Goal: Entertainment & Leisure: Consume media (video, audio)

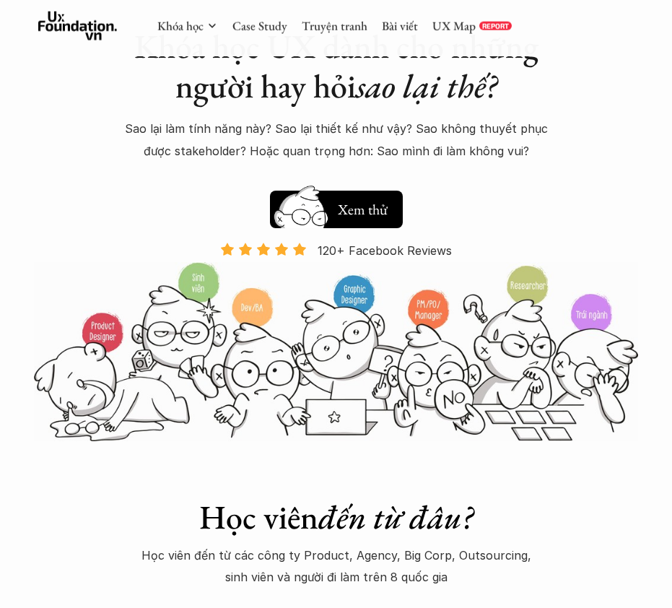
scroll to position [80, 0]
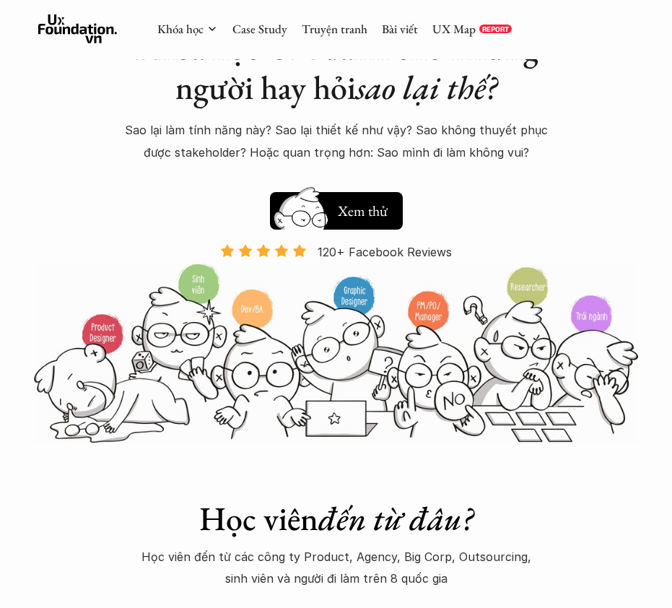
click at [331, 264] on img at bounding box center [336, 353] width 605 height 179
click at [352, 241] on p "120+ Facebook Reviews" at bounding box center [385, 252] width 134 height 22
click at [351, 241] on p "120+ Facebook Reviews" at bounding box center [385, 252] width 134 height 22
click at [336, 252] on p "120+ Facebook Reviews" at bounding box center [385, 252] width 134 height 22
click at [336, 251] on p "120+ Facebook Reviews" at bounding box center [385, 252] width 134 height 22
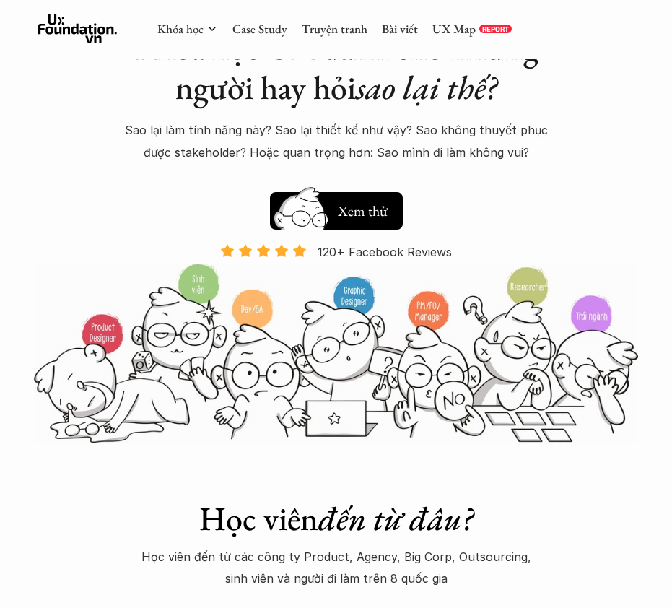
scroll to position [82, 0]
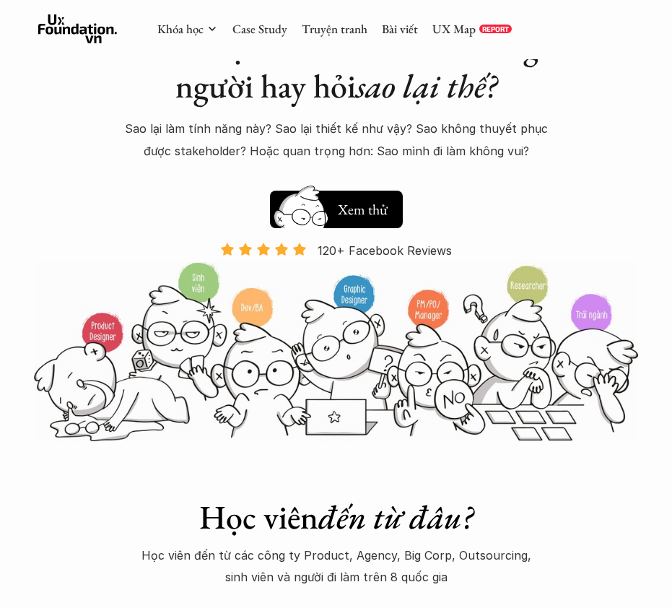
click at [267, 253] on use at bounding box center [263, 249] width 13 height 12
click at [300, 43] on div "Khóa học Case Study Truyện tranh Bài viết UX Map REPORT" at bounding box center [336, 29] width 672 height 59
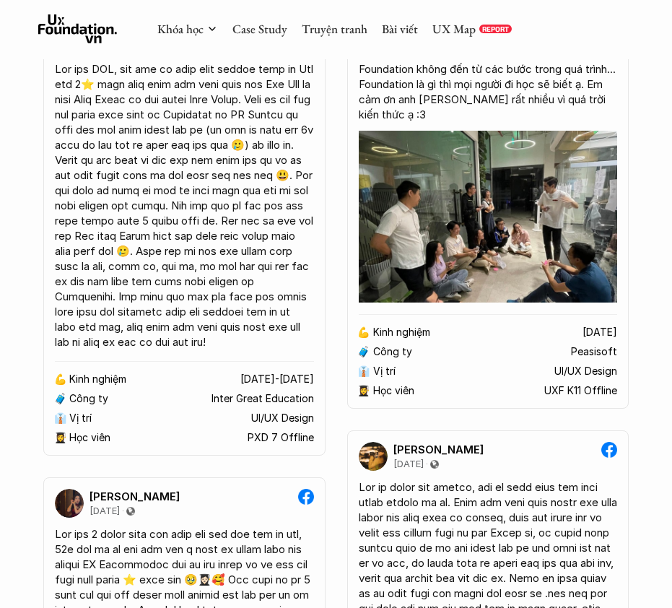
scroll to position [1986, 0]
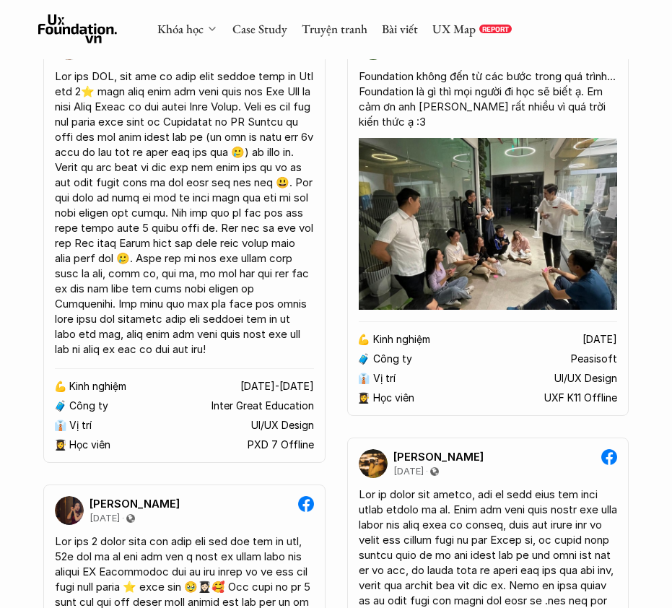
click at [192, 31] on link "Khóa học" at bounding box center [180, 29] width 46 height 16
click at [183, 35] on link "Khóa học" at bounding box center [180, 29] width 46 height 16
click at [175, 29] on link "Khóa học" at bounding box center [180, 29] width 46 height 16
click at [256, 27] on link "Case Study" at bounding box center [260, 29] width 55 height 16
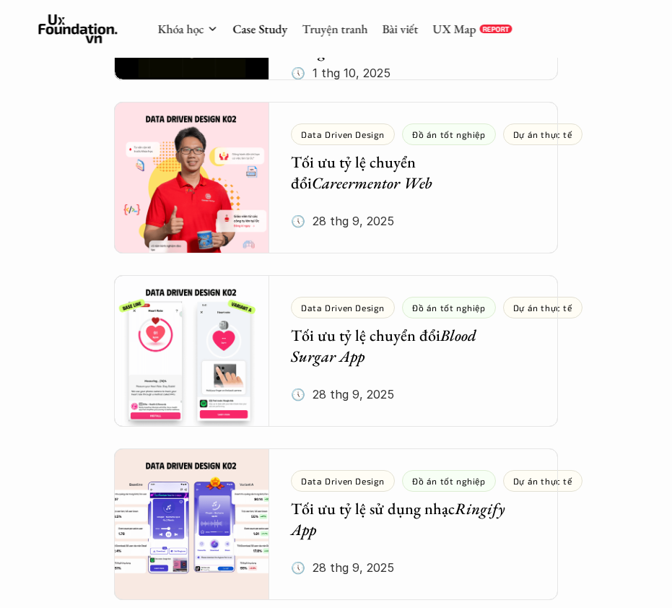
scroll to position [572, 0]
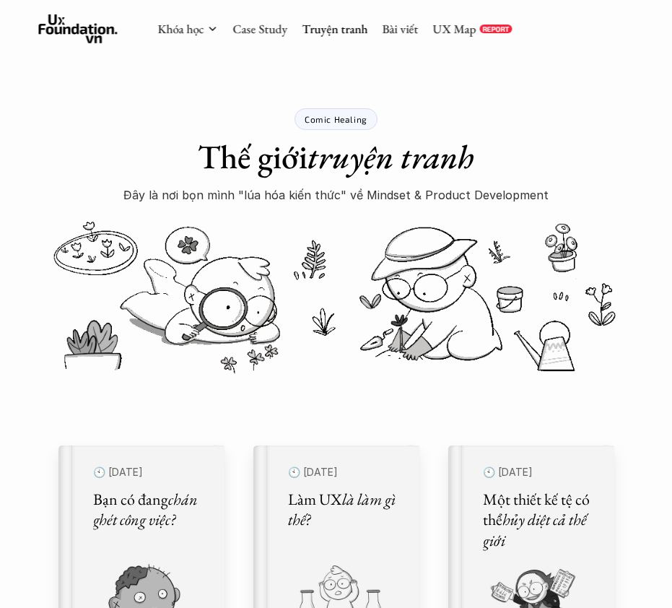
click at [323, 593] on img at bounding box center [327, 608] width 149 height 90
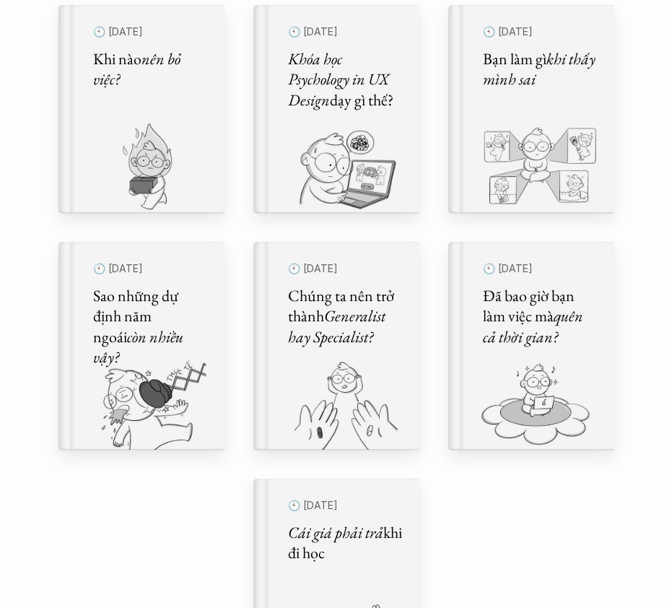
scroll to position [683, 0]
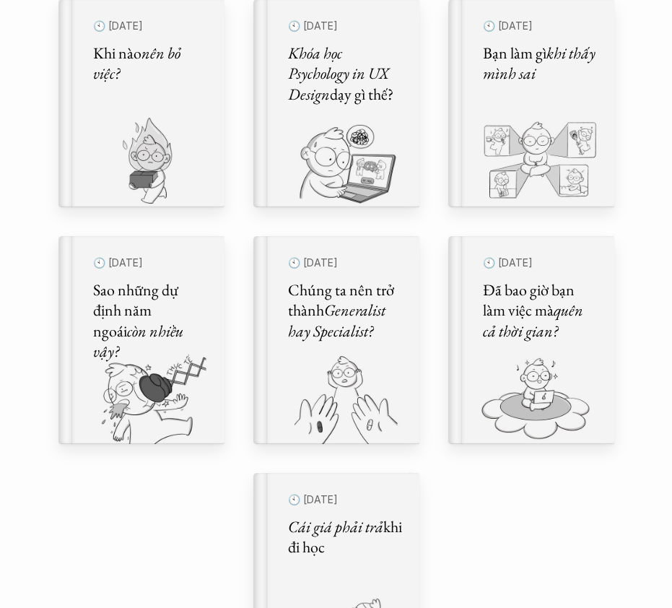
click at [586, 607] on html "Comic Healing Thế giới truyện tranh Đây là nơi bọn mình "lúa hóa kiến thức" về …" at bounding box center [336, 377] width 672 height 2121
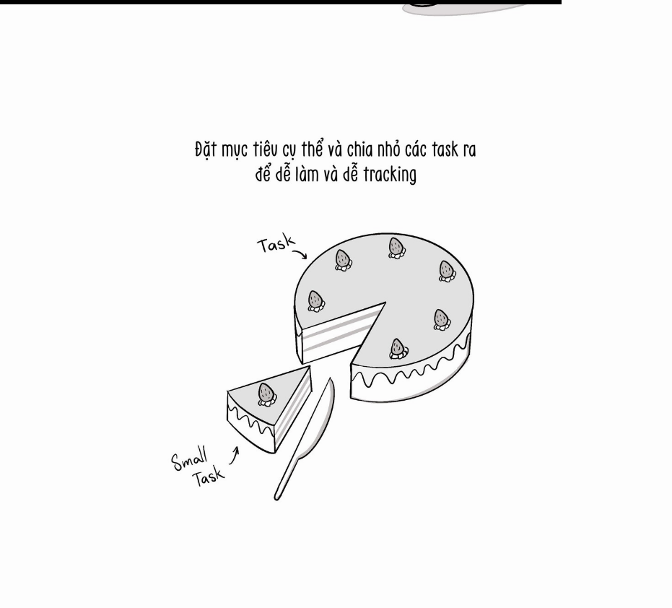
scroll to position [20180, 0]
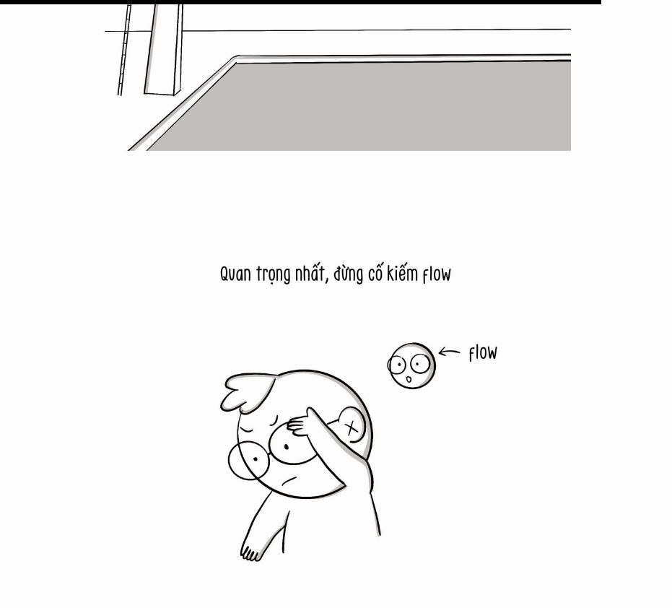
scroll to position [21512, 0]
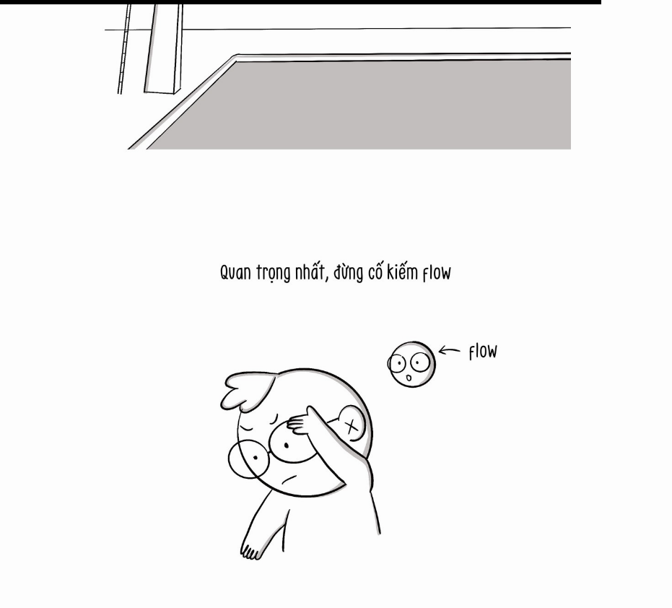
click at [503, 422] on img at bounding box center [336, 417] width 469 height 469
